Goal: Information Seeking & Learning: Learn about a topic

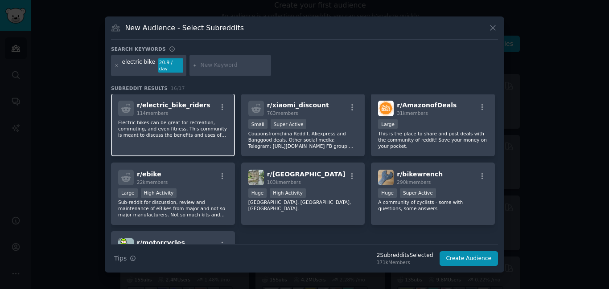
scroll to position [208, 0]
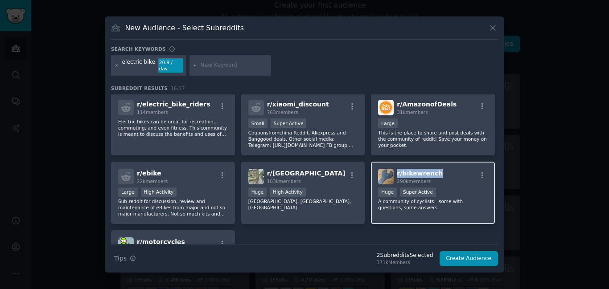
drag, startPoint x: 434, startPoint y: 167, endPoint x: 395, endPoint y: 173, distance: 39.6
click at [395, 173] on div "r/ bikewrench 290k members" at bounding box center [433, 177] width 110 height 16
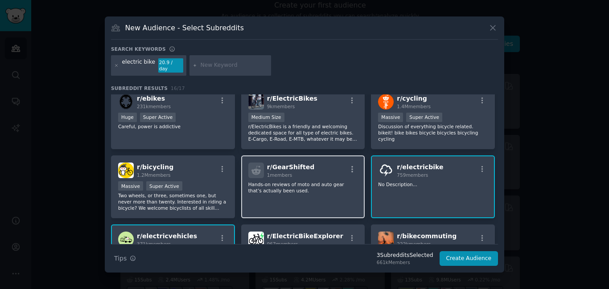
scroll to position [0, 0]
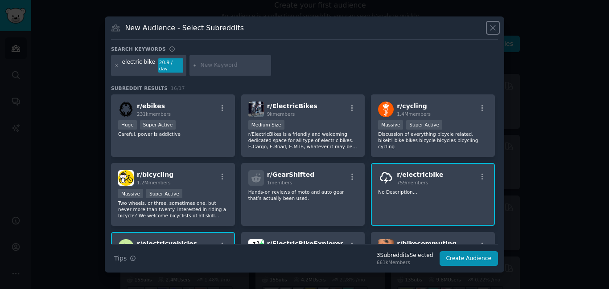
click at [494, 31] on icon at bounding box center [492, 27] width 9 height 9
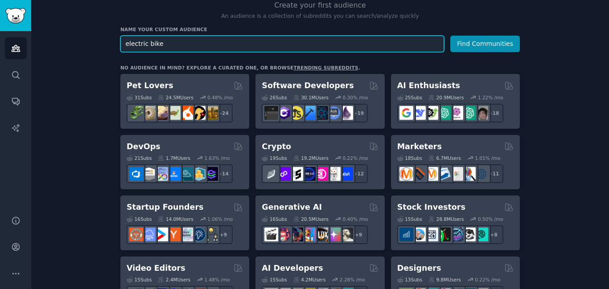
click at [145, 42] on input "electric bike" at bounding box center [281, 44] width 323 height 16
click at [145, 42] on input "bike" at bounding box center [281, 44] width 323 height 16
click at [123, 42] on input "bike" at bounding box center [281, 44] width 323 height 16
click at [140, 42] on input "bike" at bounding box center [281, 44] width 323 height 16
type input "bike"
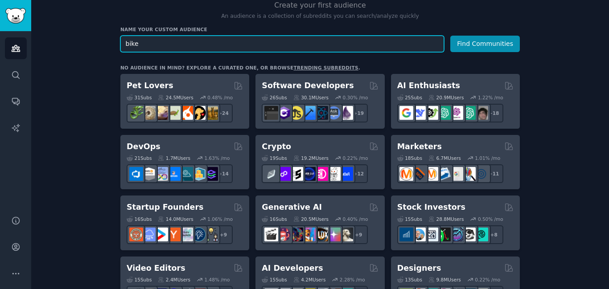
click at [450, 36] on button "Find Communities" at bounding box center [485, 44] width 70 height 16
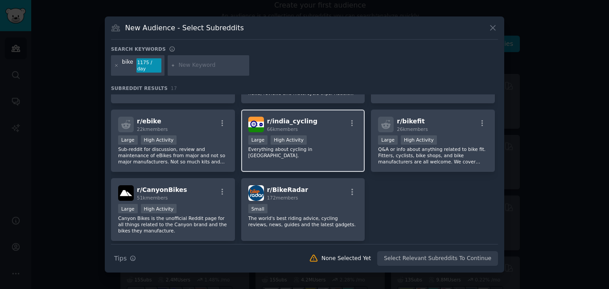
scroll to position [270, 0]
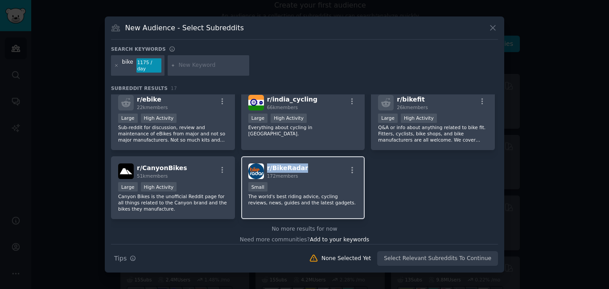
drag, startPoint x: 301, startPoint y: 156, endPoint x: 266, endPoint y: 162, distance: 35.4
click at [266, 164] on div "r/ BikeRadar 172 members" at bounding box center [303, 172] width 110 height 16
